Goal: Information Seeking & Learning: Learn about a topic

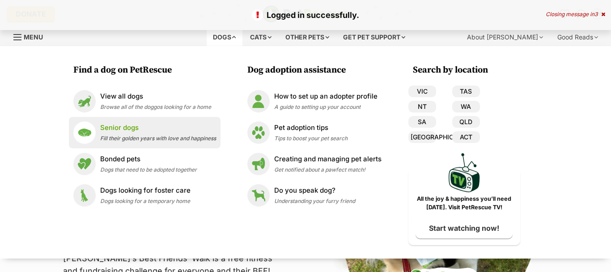
click at [105, 128] on p "Senior dogs" at bounding box center [158, 128] width 116 height 10
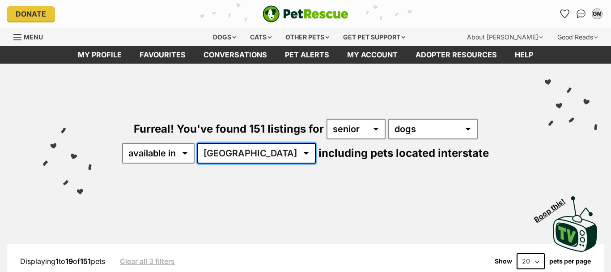
select select "VIC"
click option "VIC" at bounding box center [0, 0] width 0 height 0
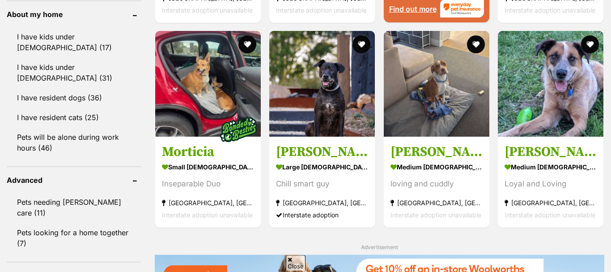
scroll to position [1032, 0]
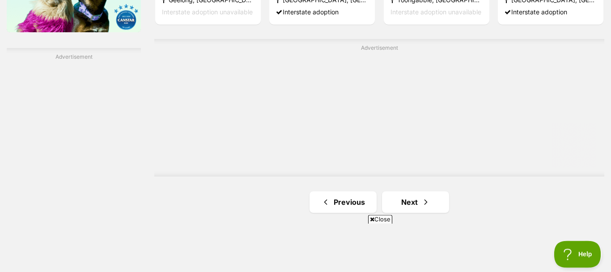
scroll to position [1540, 0]
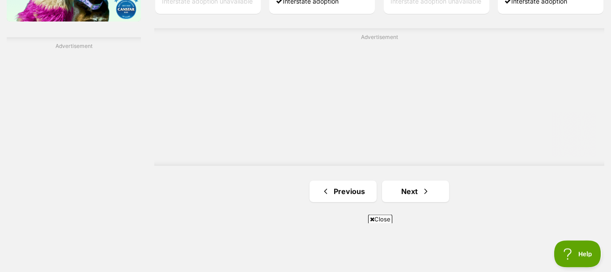
click at [481, 191] on ul "Previous Next" at bounding box center [379, 190] width 450 height 21
click at [415, 194] on link "Next" at bounding box center [415, 190] width 67 height 21
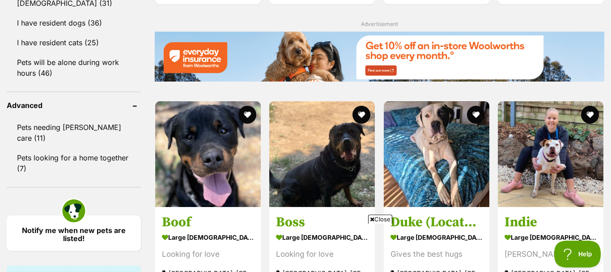
scroll to position [886, 0]
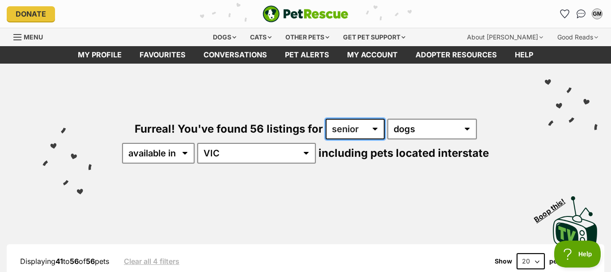
select select "adult"
click option "adult" at bounding box center [0, 0] width 0 height 0
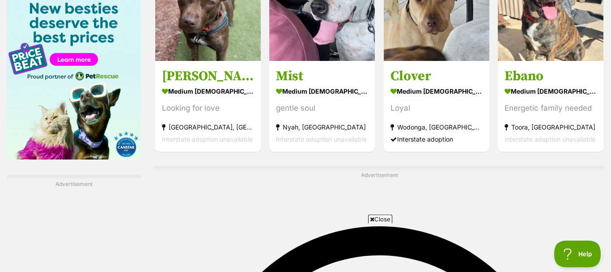
scroll to position [1560, 0]
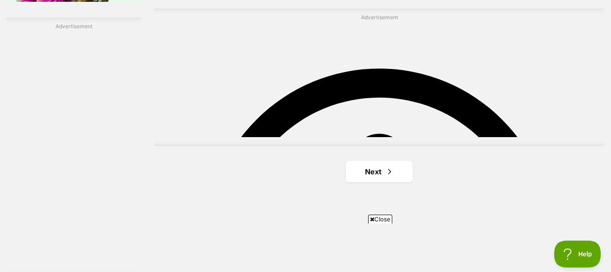
click at [386, 166] on span "Next page" at bounding box center [389, 171] width 9 height 11
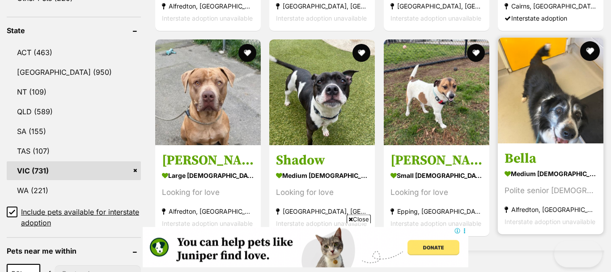
scroll to position [489, 0]
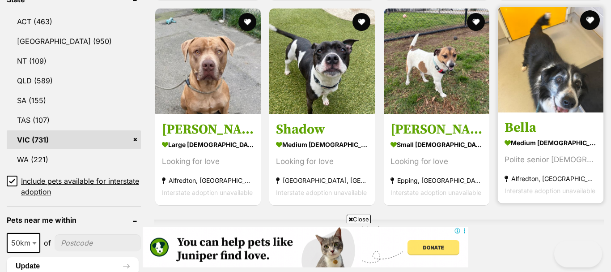
click at [590, 20] on button "favourite" at bounding box center [591, 20] width 20 height 20
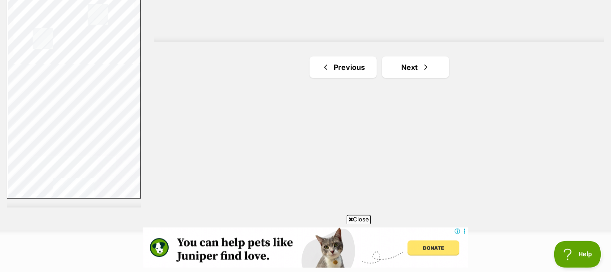
scroll to position [1665, 0]
click at [427, 69] on span "Next page" at bounding box center [426, 66] width 9 height 11
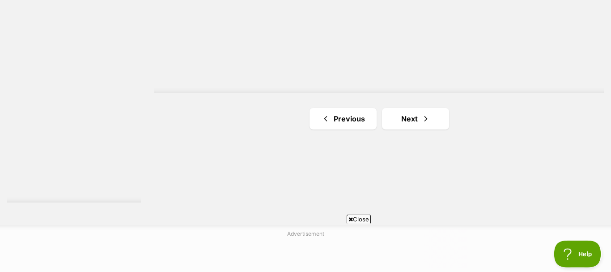
scroll to position [1671, 0]
click at [415, 111] on link "Next" at bounding box center [415, 116] width 67 height 21
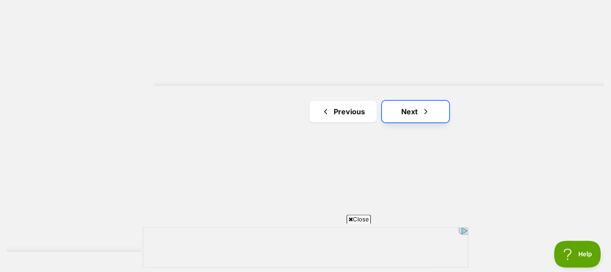
click at [419, 113] on link "Next" at bounding box center [415, 111] width 67 height 21
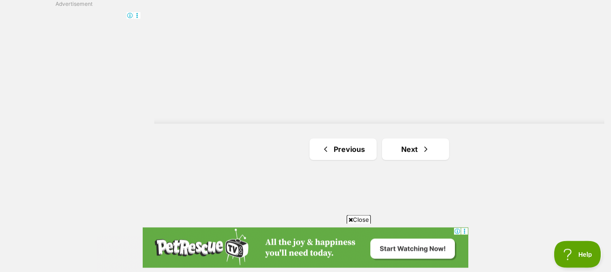
scroll to position [1626, 0]
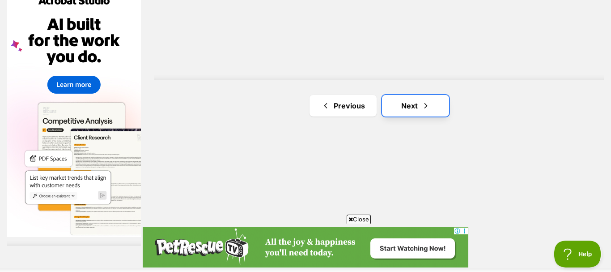
click at [415, 105] on link "Next" at bounding box center [415, 105] width 67 height 21
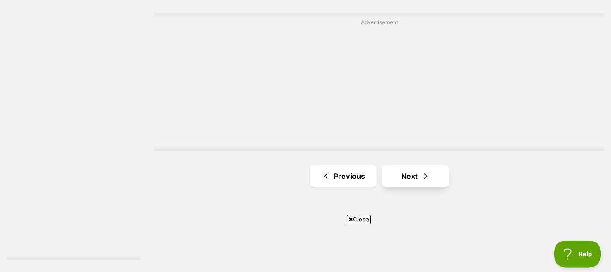
scroll to position [1638, 0]
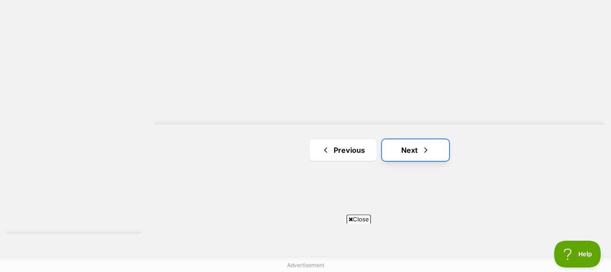
click at [421, 150] on link "Next" at bounding box center [415, 149] width 67 height 21
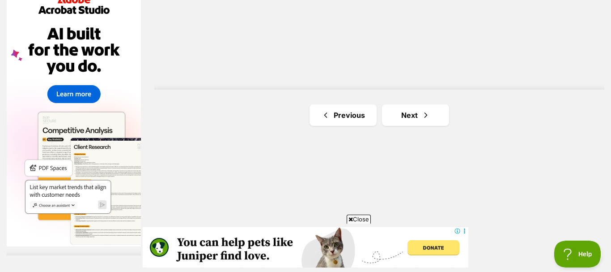
scroll to position [1619, 0]
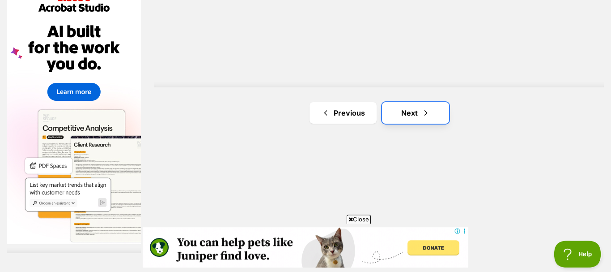
click at [416, 115] on link "Next" at bounding box center [415, 112] width 67 height 21
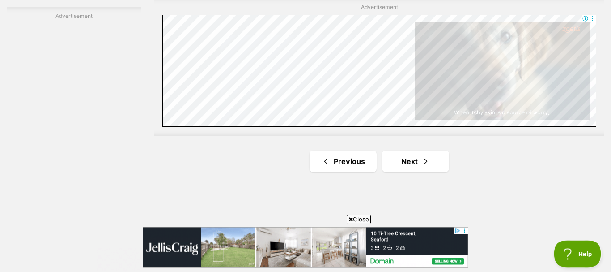
scroll to position [1568, 0]
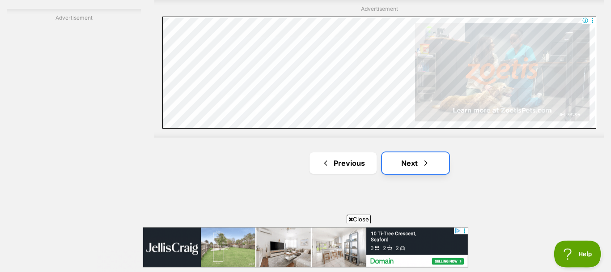
click at [418, 156] on link "Next" at bounding box center [415, 162] width 67 height 21
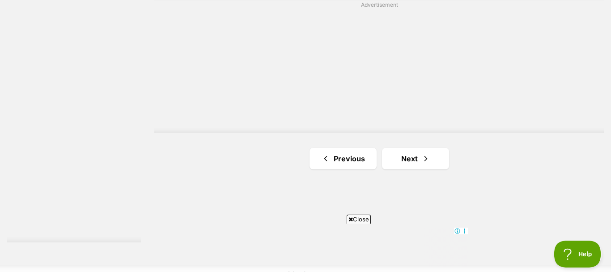
scroll to position [1644, 0]
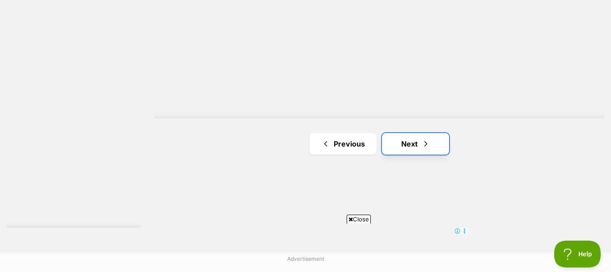
click at [416, 144] on link "Next" at bounding box center [415, 143] width 67 height 21
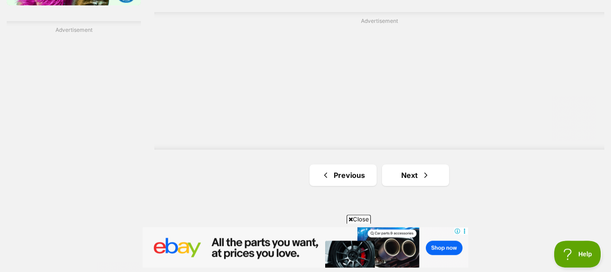
scroll to position [1563, 0]
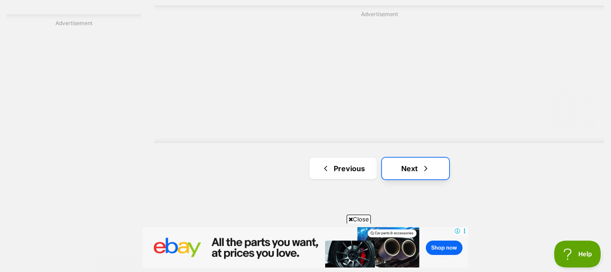
click at [422, 168] on span "Next page" at bounding box center [426, 168] width 9 height 11
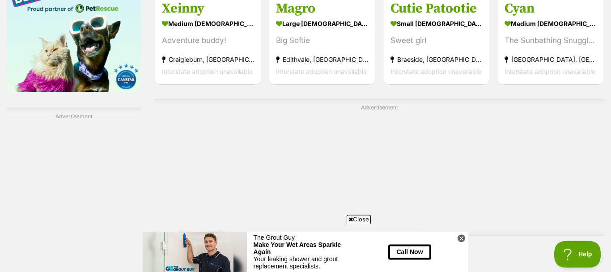
click at [405, 251] on link "Next" at bounding box center [415, 261] width 67 height 21
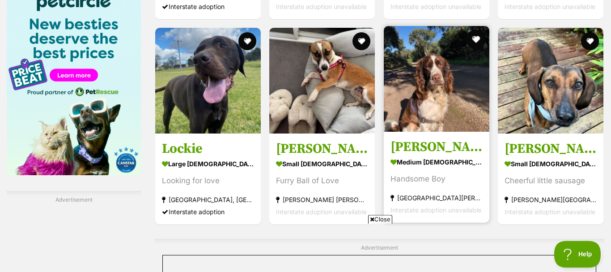
click at [476, 38] on button "favourite" at bounding box center [476, 40] width 20 height 20
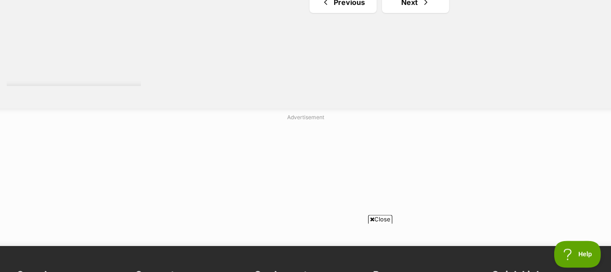
scroll to position [1685, 0]
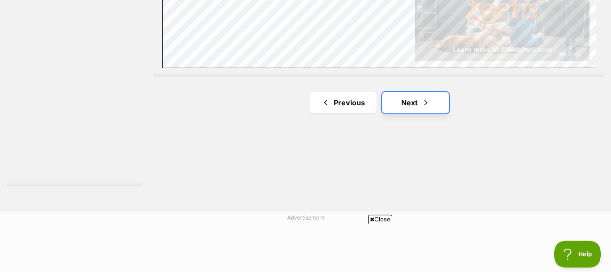
click at [417, 103] on link "Next" at bounding box center [415, 102] width 67 height 21
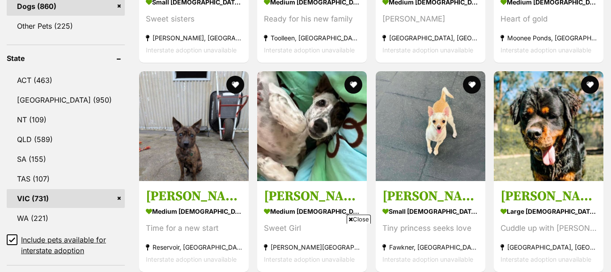
scroll to position [781, 0]
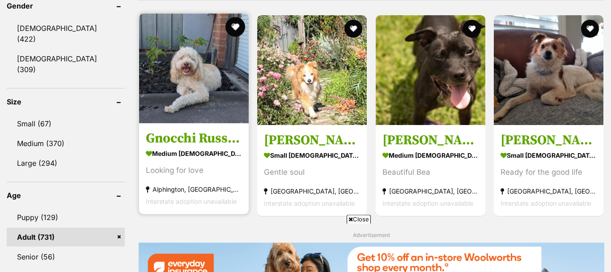
click at [236, 25] on button "favourite" at bounding box center [236, 27] width 20 height 20
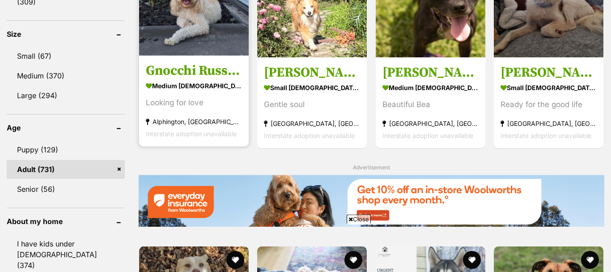
click at [181, 73] on h3 "Gnocchi Russelton" at bounding box center [194, 70] width 96 height 17
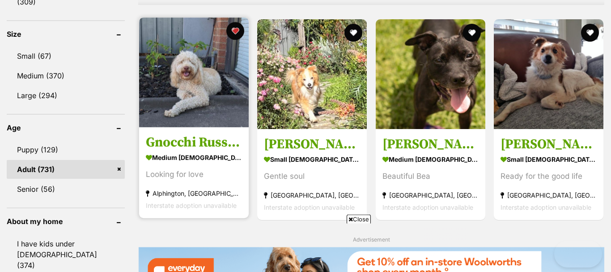
click at [175, 187] on strong "Alphington, [GEOGRAPHIC_DATA]" at bounding box center [194, 193] width 96 height 12
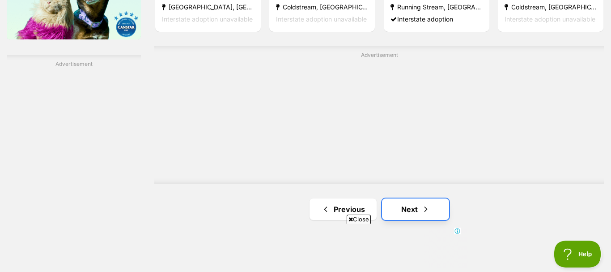
click at [404, 210] on link "Next" at bounding box center [415, 208] width 67 height 21
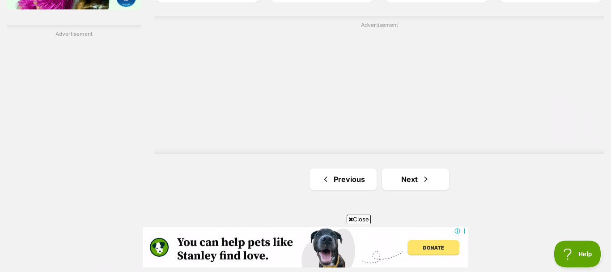
scroll to position [1555, 0]
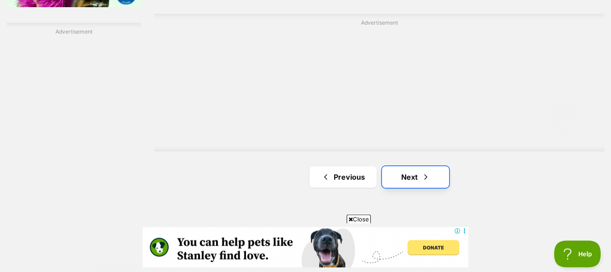
click at [410, 175] on link "Next" at bounding box center [415, 176] width 67 height 21
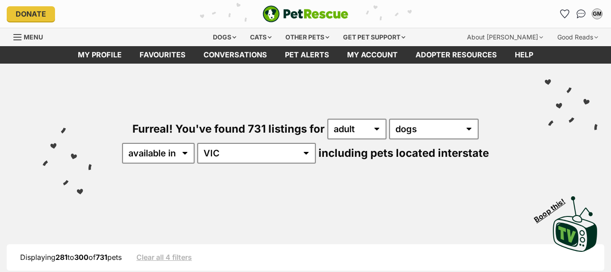
scroll to position [853, 0]
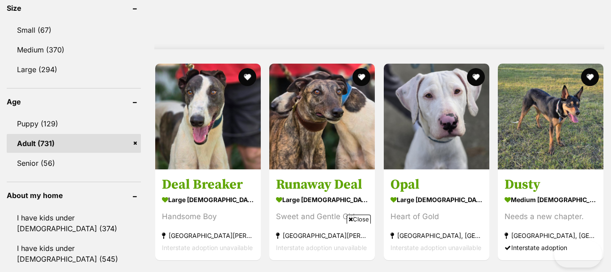
scroll to position [1194, 0]
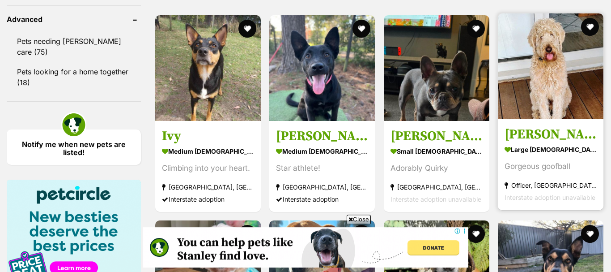
click at [526, 164] on div "Gorgeous goofball" at bounding box center [551, 166] width 92 height 12
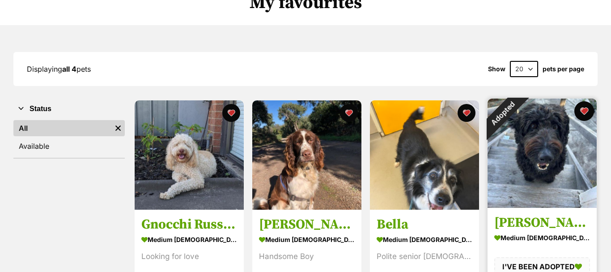
scroll to position [83, 0]
click at [584, 111] on button "favourite" at bounding box center [585, 111] width 20 height 20
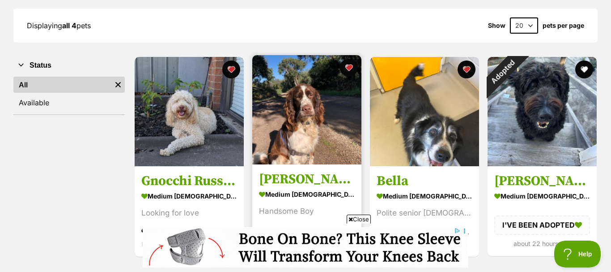
scroll to position [0, 0]
click at [300, 110] on img at bounding box center [306, 109] width 109 height 109
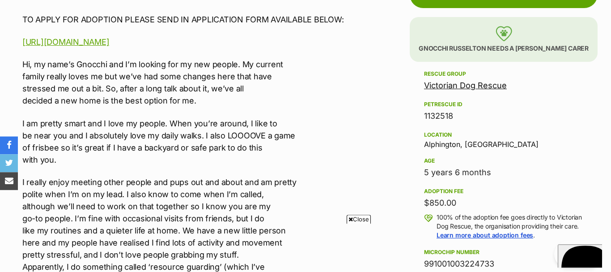
scroll to position [183, 0]
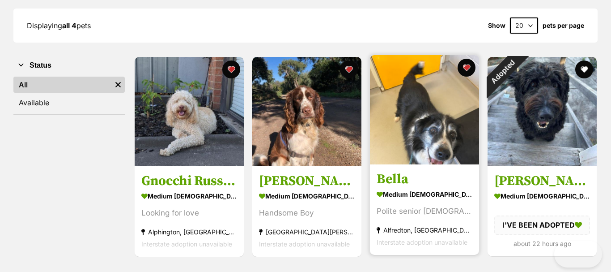
scroll to position [147, 0]
